Goal: Transaction & Acquisition: Purchase product/service

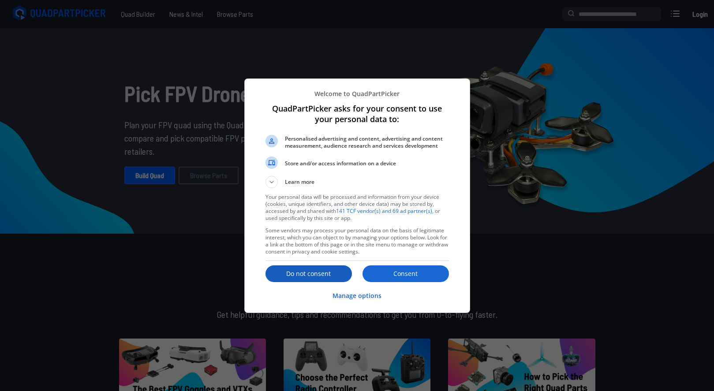
click at [327, 271] on p "Do not consent" at bounding box center [309, 274] width 86 height 9
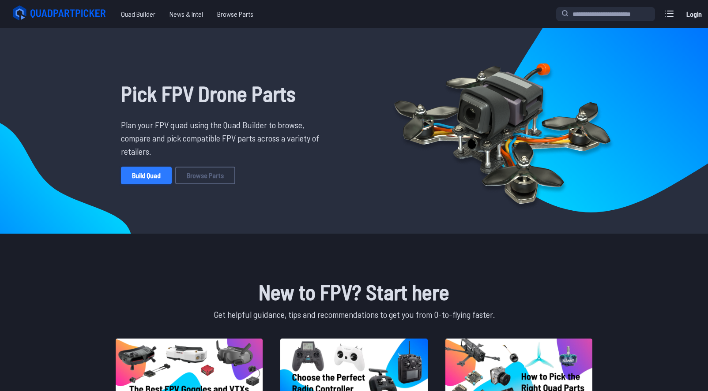
click at [144, 173] on link "Build Quad" at bounding box center [146, 176] width 51 height 18
click at [208, 175] on link "Browse Parts" at bounding box center [205, 176] width 60 height 18
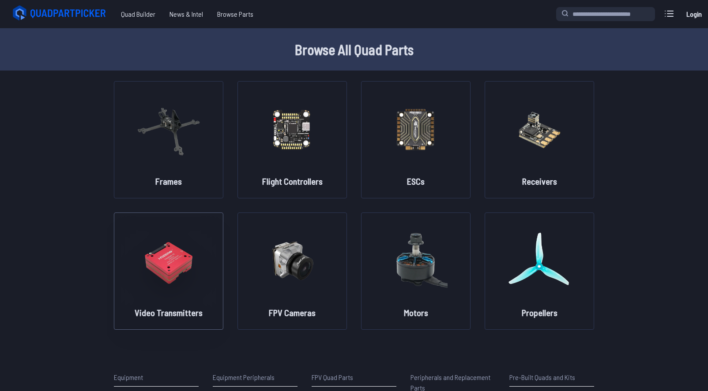
click at [165, 262] on img at bounding box center [169, 261] width 64 height 78
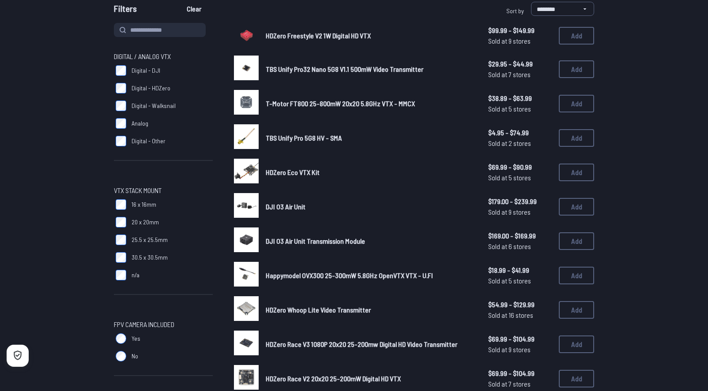
scroll to position [88, 0]
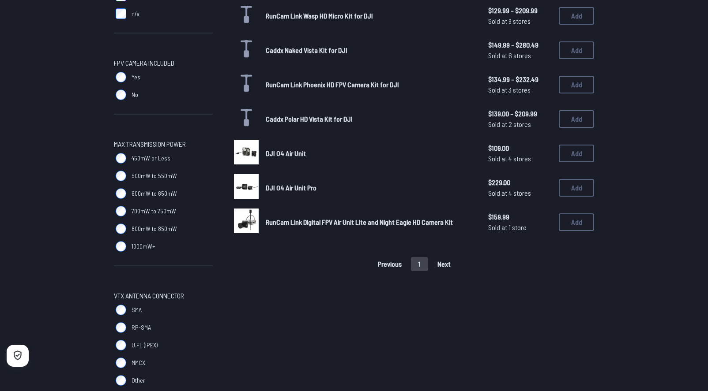
scroll to position [353, 0]
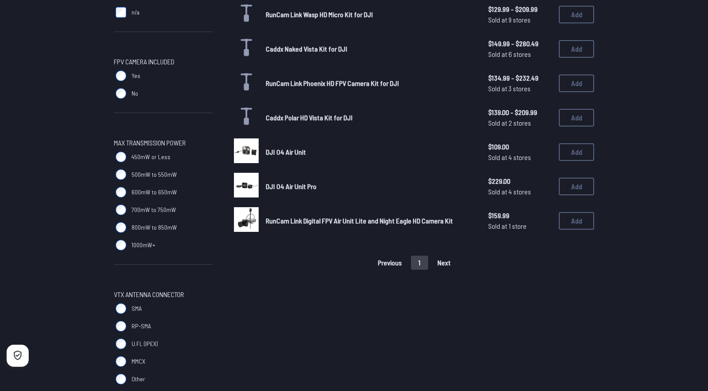
click at [290, 150] on span "DJI O4 Air Unit" at bounding box center [286, 152] width 40 height 8
